Goal: Task Accomplishment & Management: Complete application form

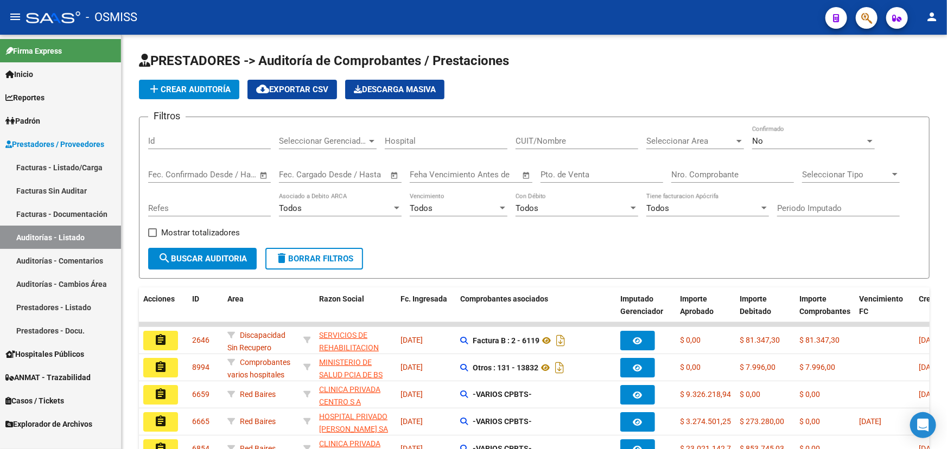
click at [55, 166] on link "Facturas - Listado/Carga" at bounding box center [60, 167] width 121 height 23
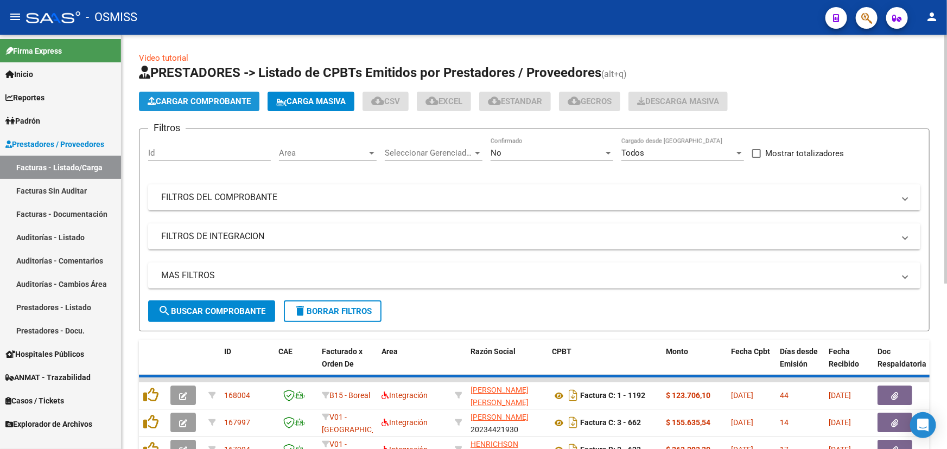
click at [227, 99] on span "Cargar Comprobante" at bounding box center [199, 102] width 103 height 10
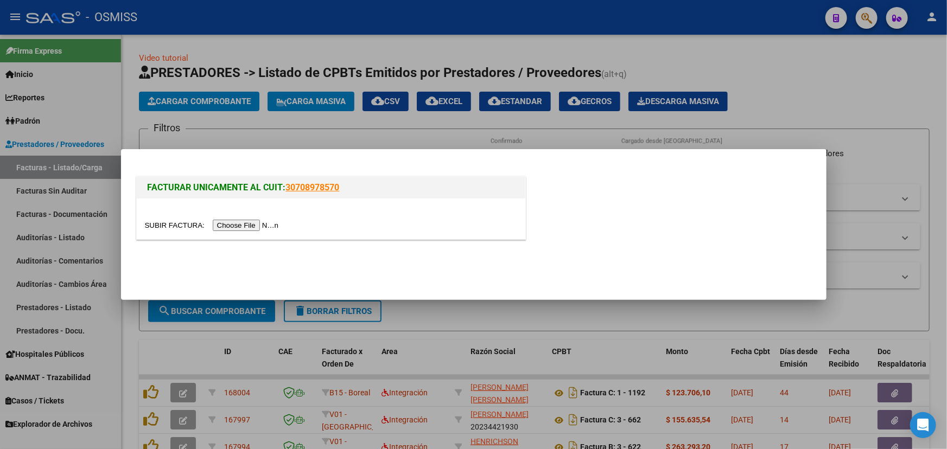
click at [197, 221] on input "file" at bounding box center [213, 225] width 137 height 11
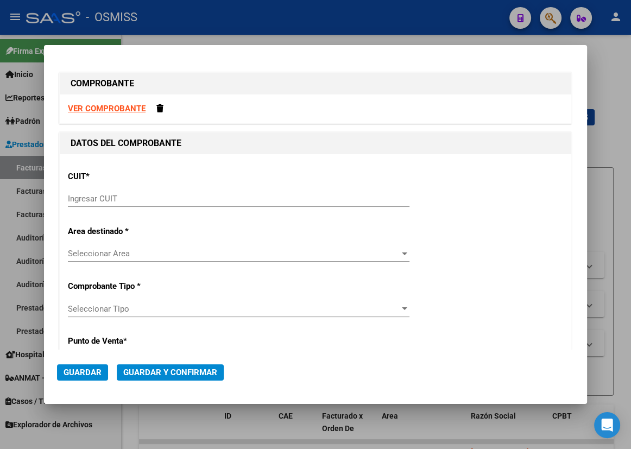
click at [108, 201] on input "Ingresar CUIT" at bounding box center [238, 199] width 341 height 10
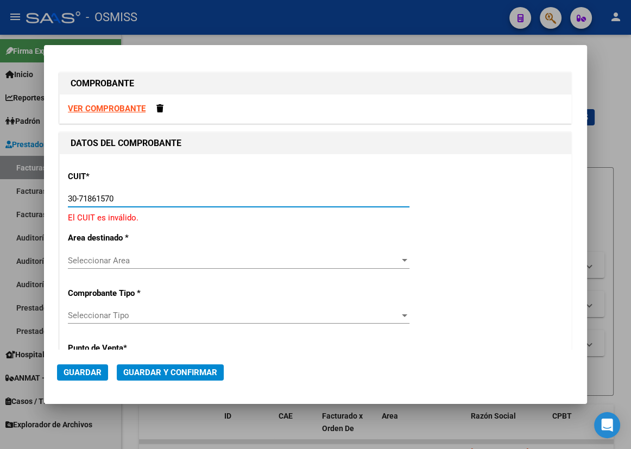
type input "30-71861570-0"
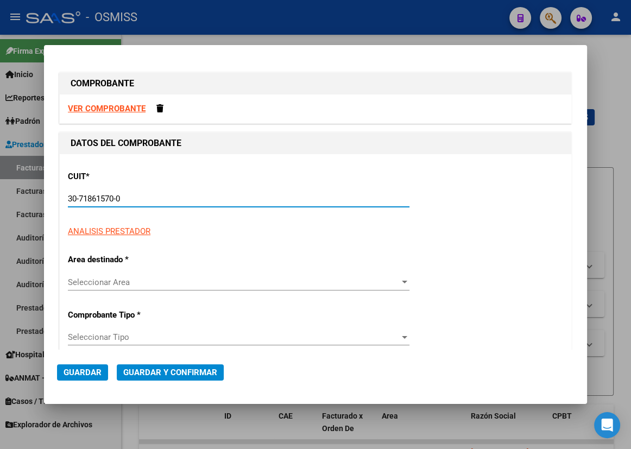
type input "137"
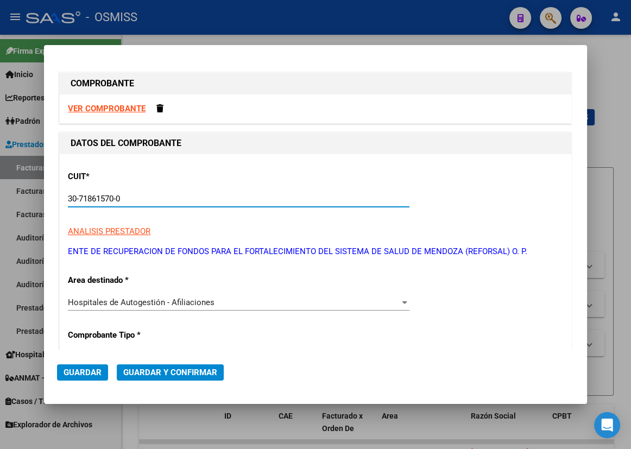
scroll to position [98, 0]
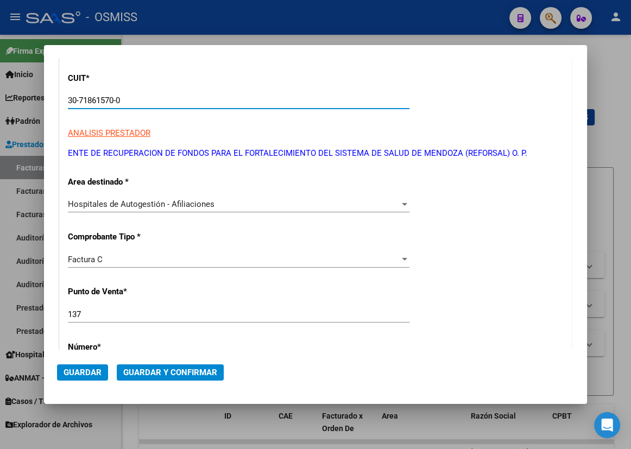
type input "30-71861570-0"
click at [112, 258] on div "Factura C" at bounding box center [234, 260] width 332 height 10
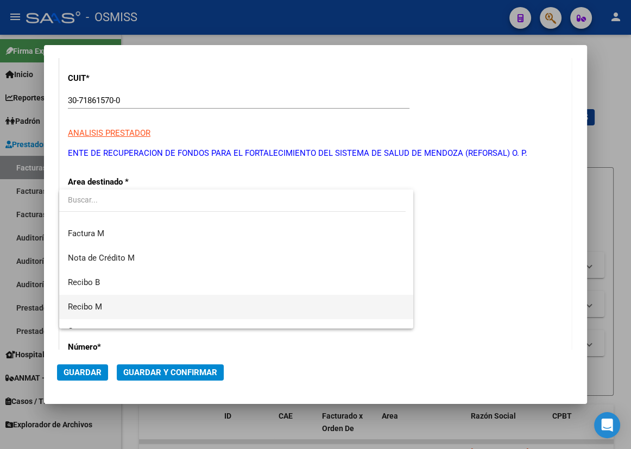
scroll to position [262, 0]
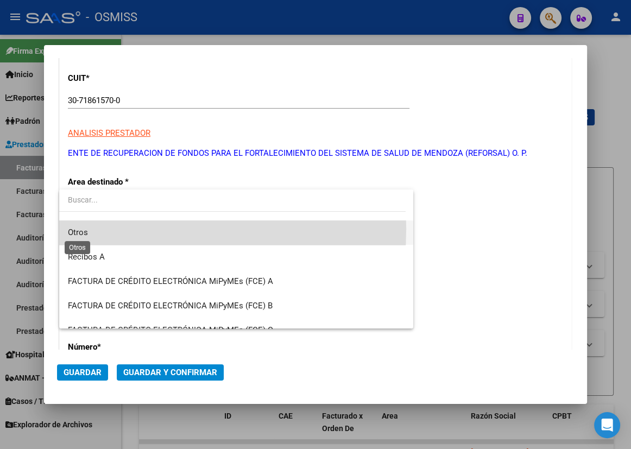
click at [83, 228] on span "Otros" at bounding box center [78, 232] width 20 height 10
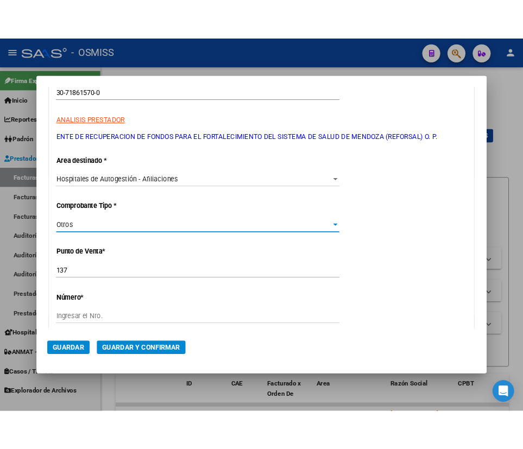
scroll to position [148, 0]
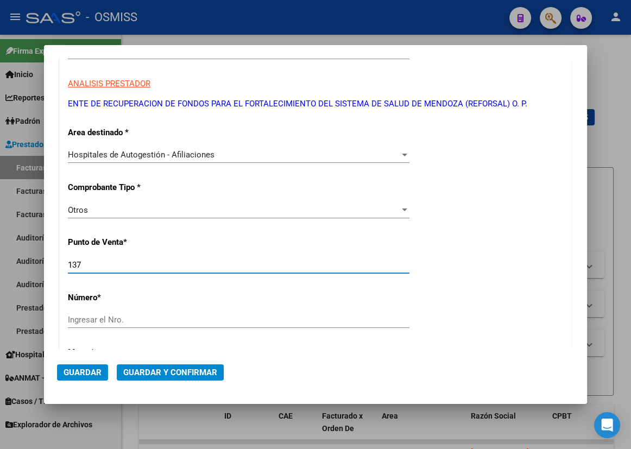
drag, startPoint x: 94, startPoint y: 265, endPoint x: -1, endPoint y: 249, distance: 96.4
click at [0, 249] on html "menu - OSMISS person Firma Express Inicio Calendario SSS Instructivos Contacto …" at bounding box center [315, 224] width 631 height 449
type input "0"
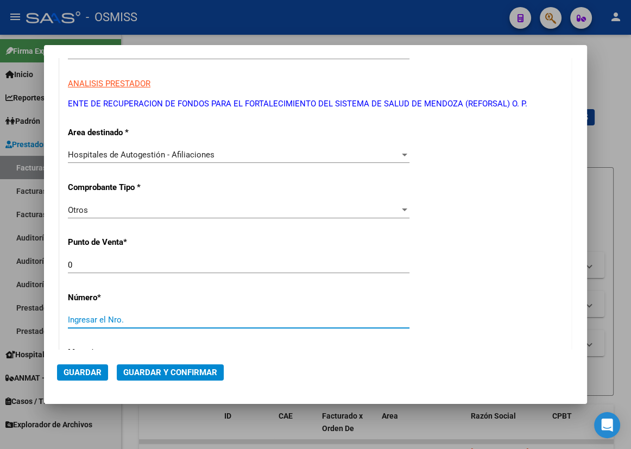
click at [103, 315] on input "Ingresar el Nro." at bounding box center [238, 320] width 341 height 10
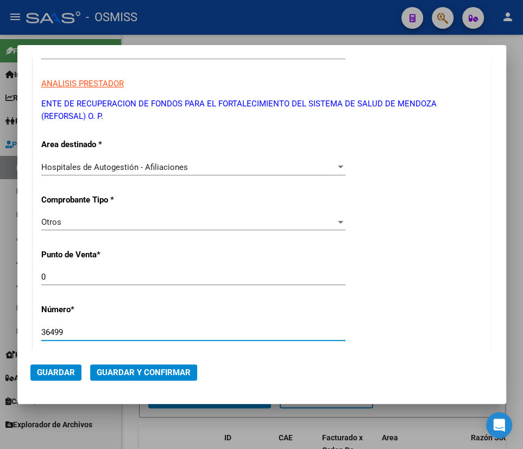
type input "36499"
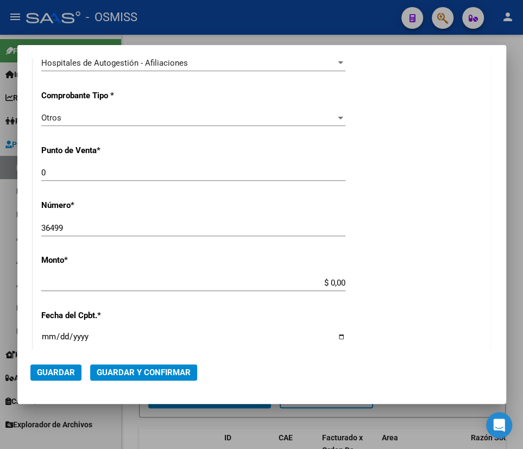
scroll to position [326, 0]
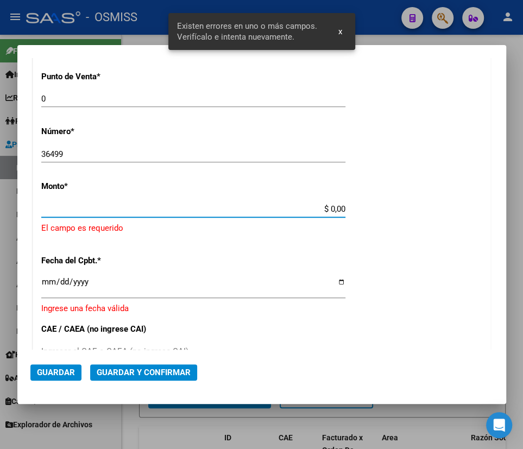
drag, startPoint x: 325, startPoint y: 211, endPoint x: 369, endPoint y: 207, distance: 44.1
click at [369, 207] on div "CUIT * 30-71861570-0 Ingresar CUIT ANALISIS PRESTADOR ENTE DE RECUPERACION DE F…" at bounding box center [261, 232] width 457 height 808
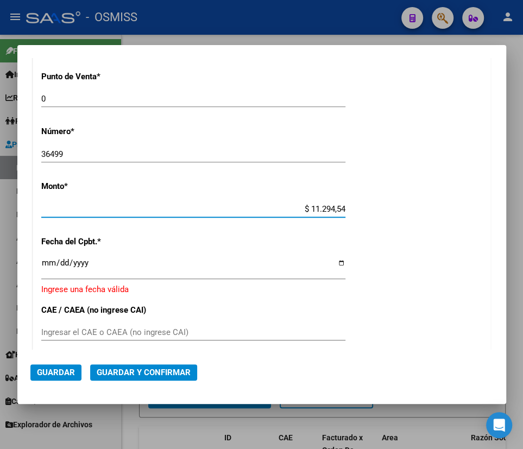
type input "$ 112.945,42"
click at [332, 263] on input "Ingresar la fecha" at bounding box center [193, 266] width 304 height 17
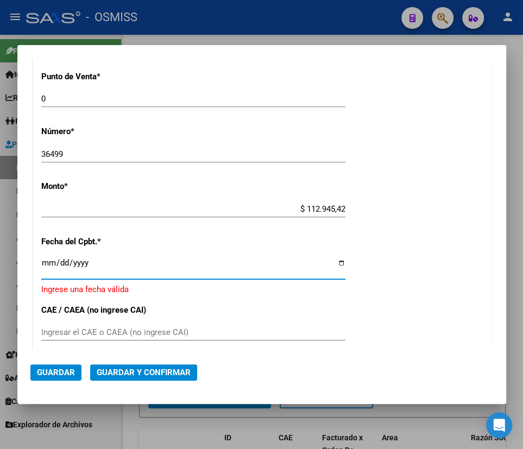
type input "[DATE]"
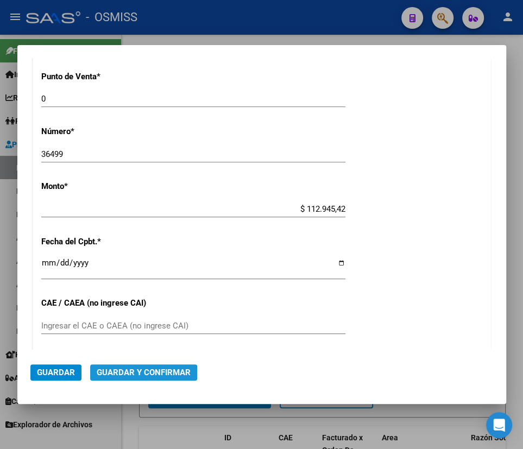
click at [134, 375] on span "Guardar y Confirmar" at bounding box center [144, 372] width 94 height 10
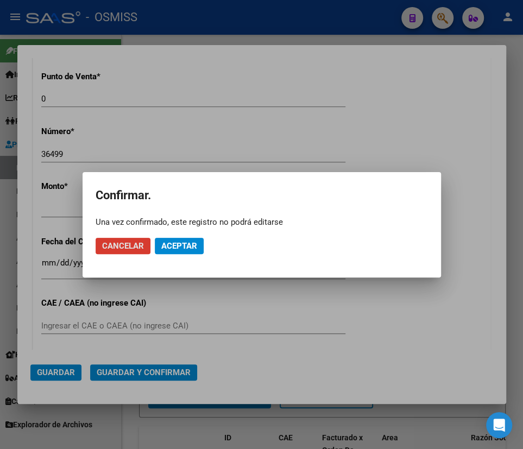
click at [185, 249] on span "Aceptar" at bounding box center [179, 246] width 36 height 10
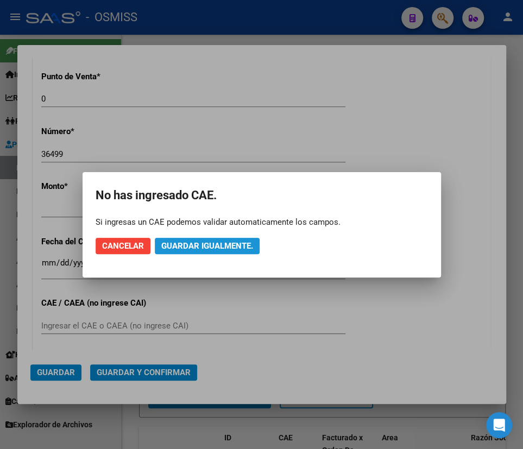
click at [212, 243] on span "Guardar igualmente." at bounding box center [207, 246] width 92 height 10
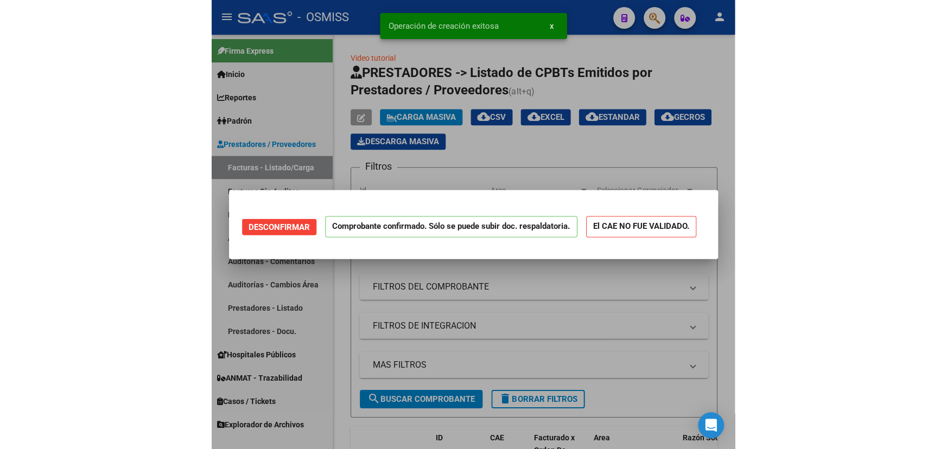
scroll to position [0, 0]
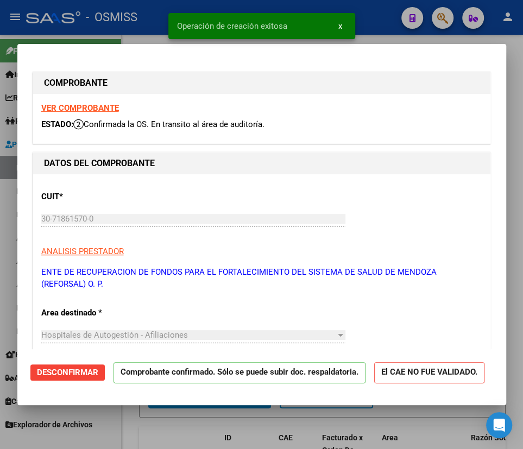
type input "[DATE]"
click at [512, 47] on div at bounding box center [261, 224] width 523 height 449
type input "$ 0,00"
